Goal: Check status: Check status

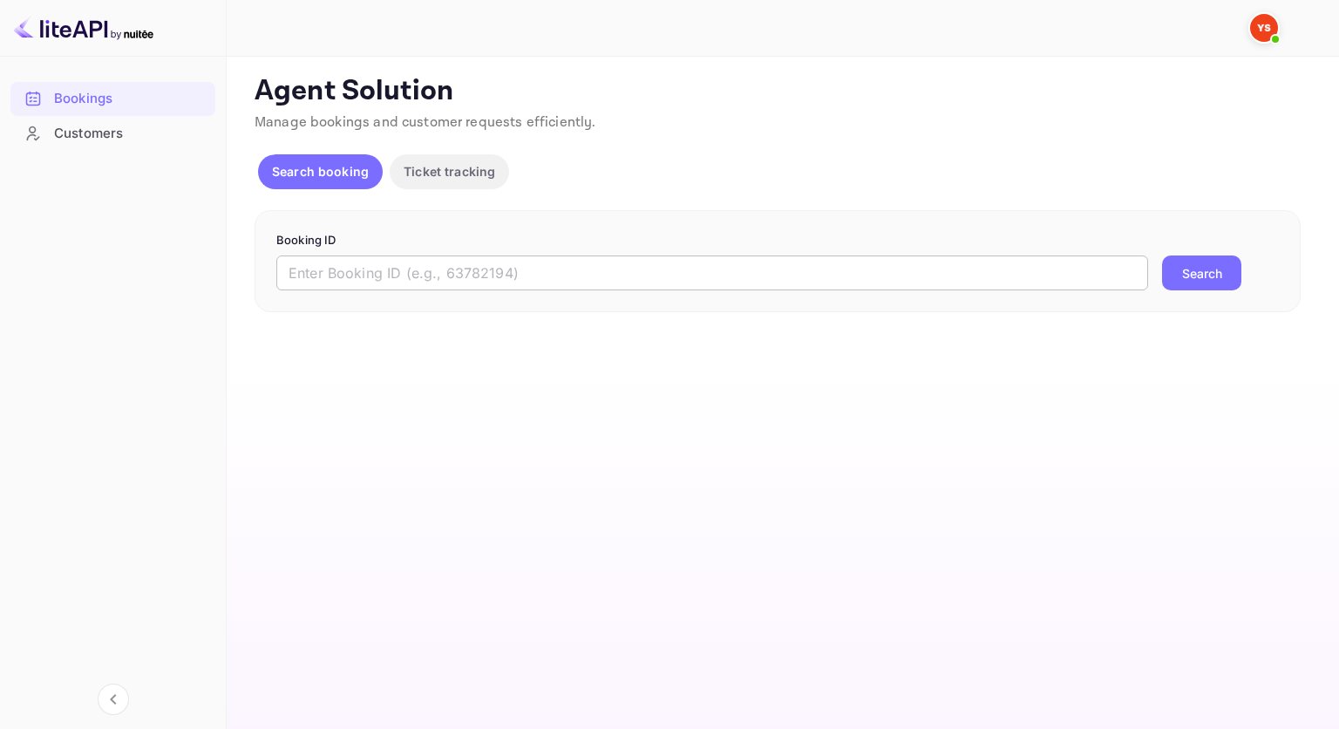
click at [579, 272] on input "text" at bounding box center [712, 272] width 872 height 35
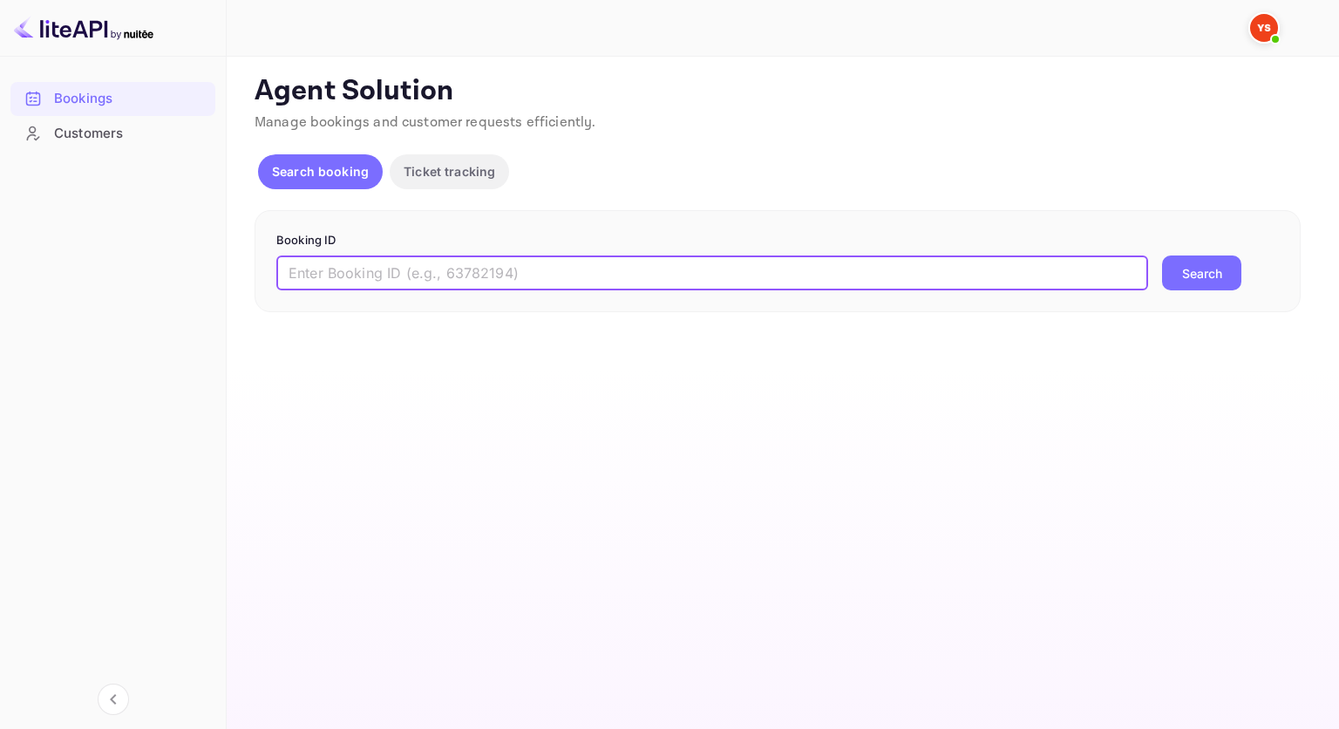
paste input "9362184"
type input "9362184"
click at [1217, 264] on button "Search" at bounding box center [1201, 272] width 79 height 35
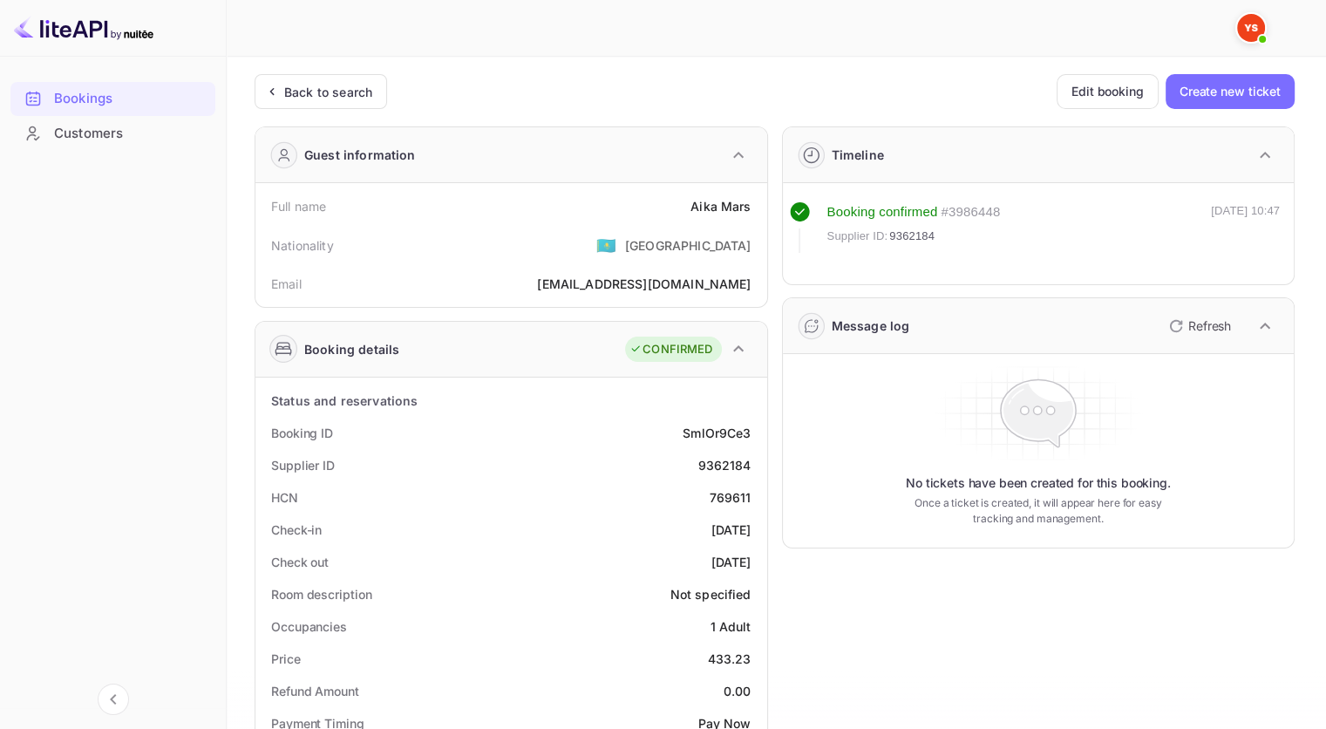
click at [739, 467] on div "9362184" at bounding box center [724, 465] width 53 height 18
copy div "9362184"
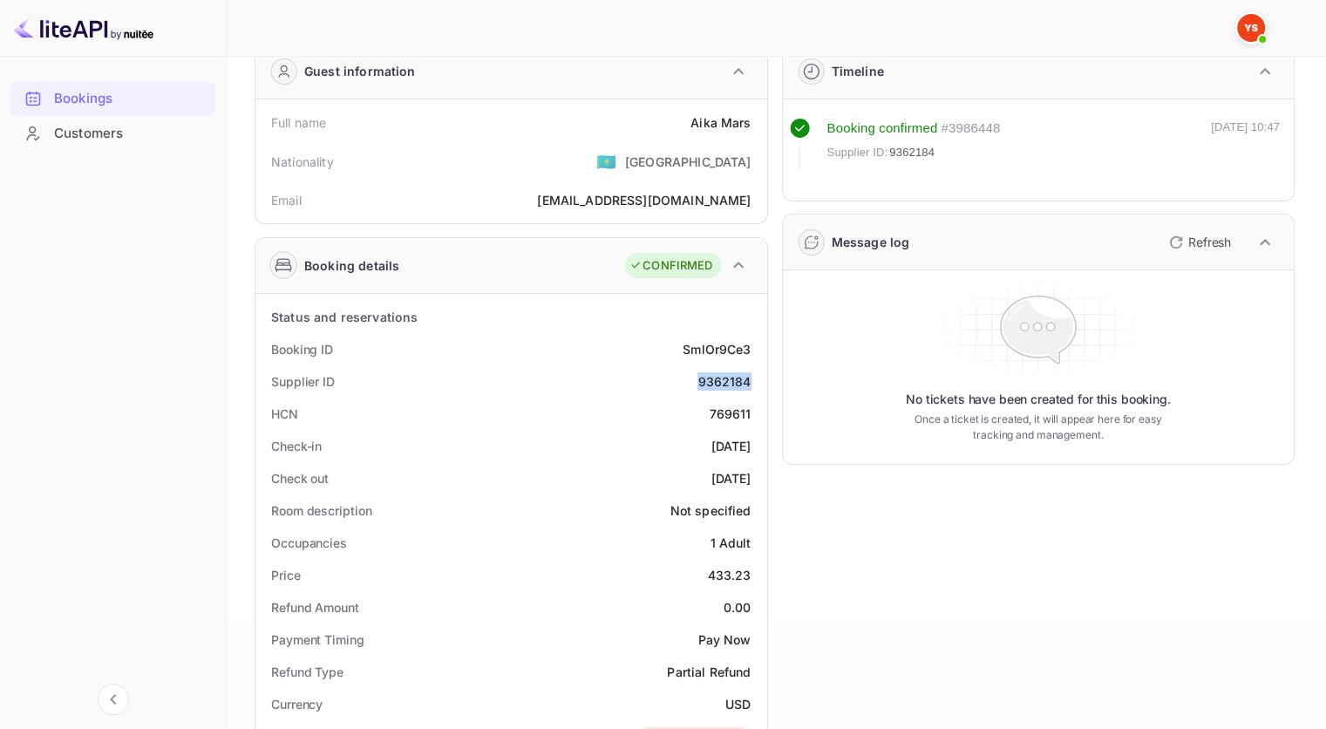
scroll to position [87, 0]
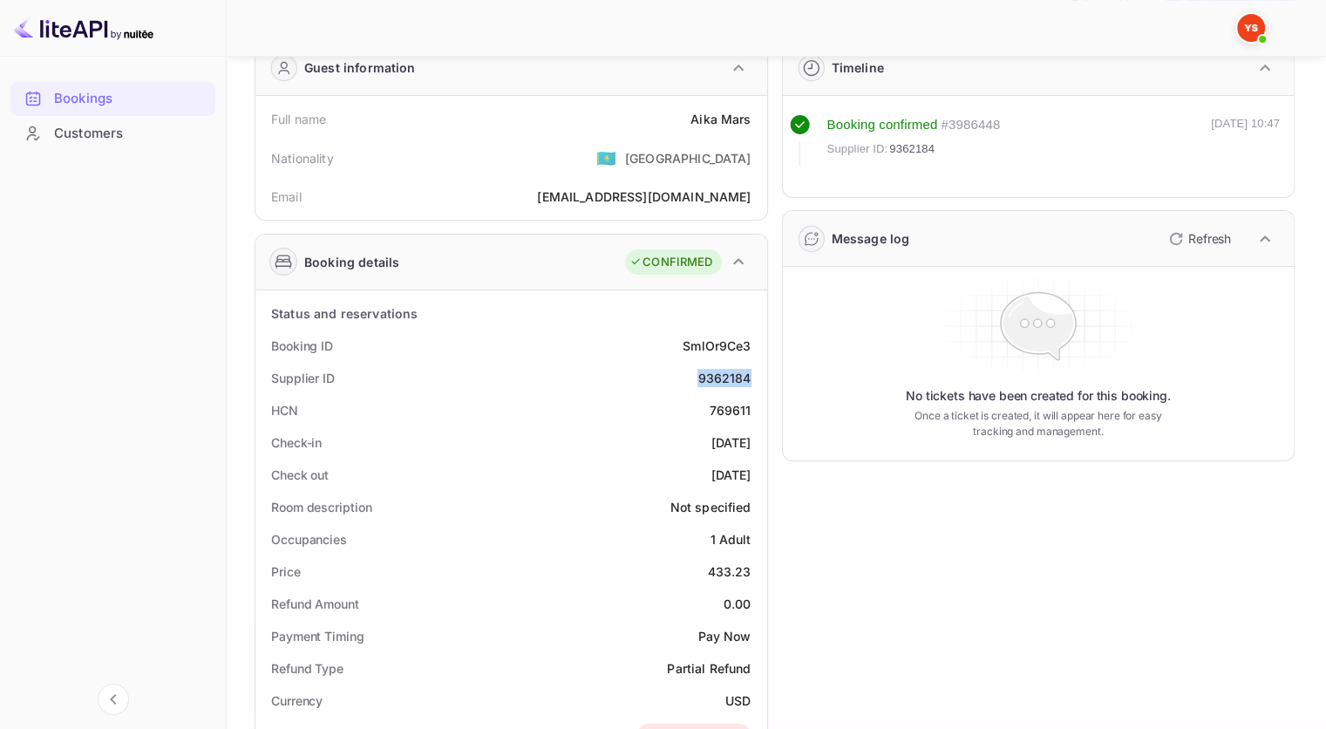
click at [713, 352] on div "SmlOr9Ce3" at bounding box center [717, 346] width 68 height 18
click at [746, 391] on div "Supplier ID 9362184" at bounding box center [511, 378] width 498 height 32
click at [736, 373] on div "9362184" at bounding box center [724, 378] width 53 height 18
